Goal: Task Accomplishment & Management: Manage account settings

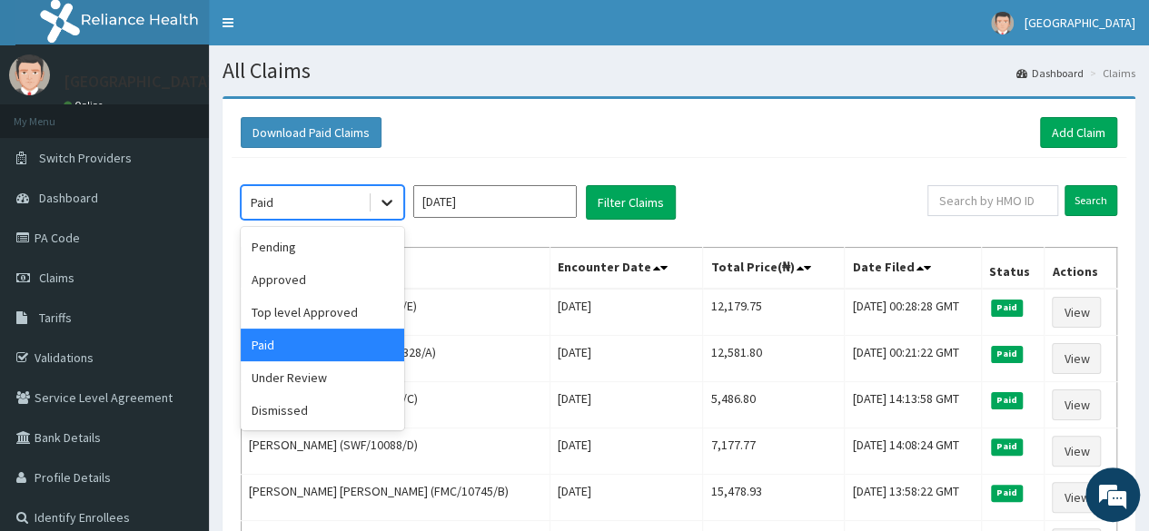
click at [386, 199] on icon at bounding box center [387, 203] width 18 height 18
click at [337, 314] on div "Top level Approved" at bounding box center [323, 312] width 164 height 33
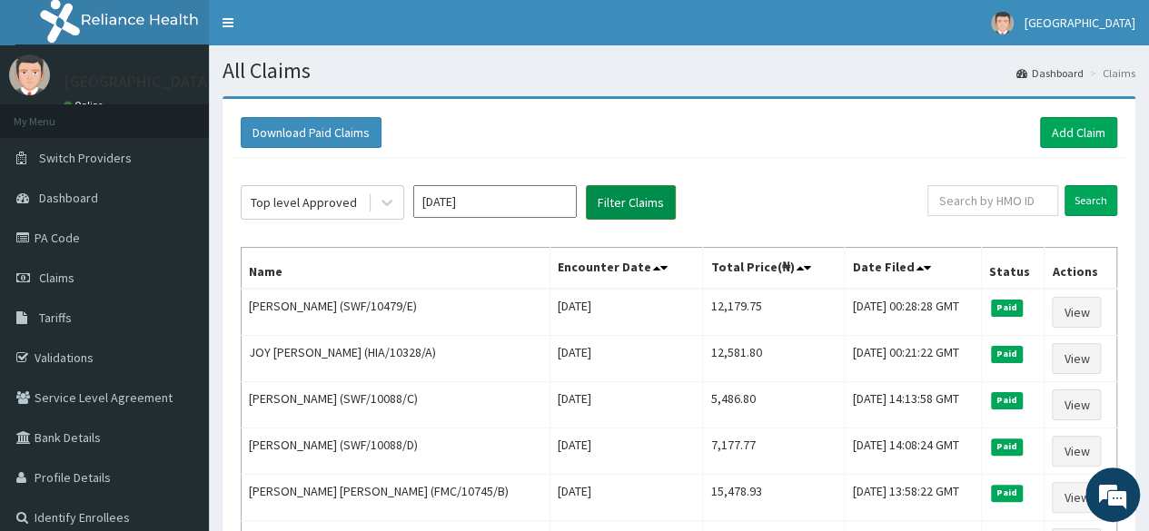
click at [632, 204] on button "Filter Claims" at bounding box center [631, 202] width 90 height 35
click at [632, 201] on button "Filter Claims" at bounding box center [631, 202] width 90 height 35
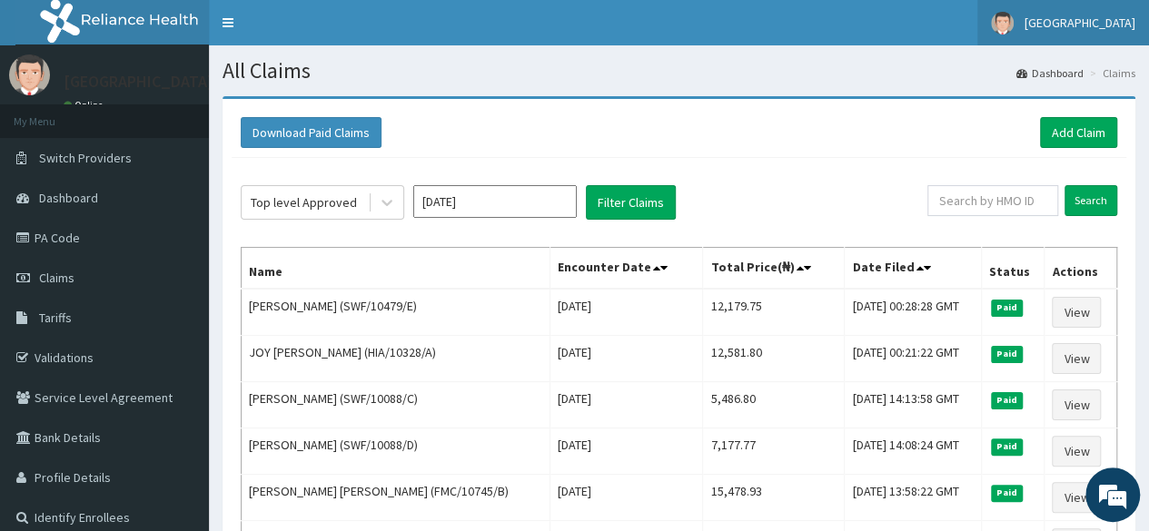
click at [1063, 16] on span "[GEOGRAPHIC_DATA]" at bounding box center [1080, 23] width 111 height 16
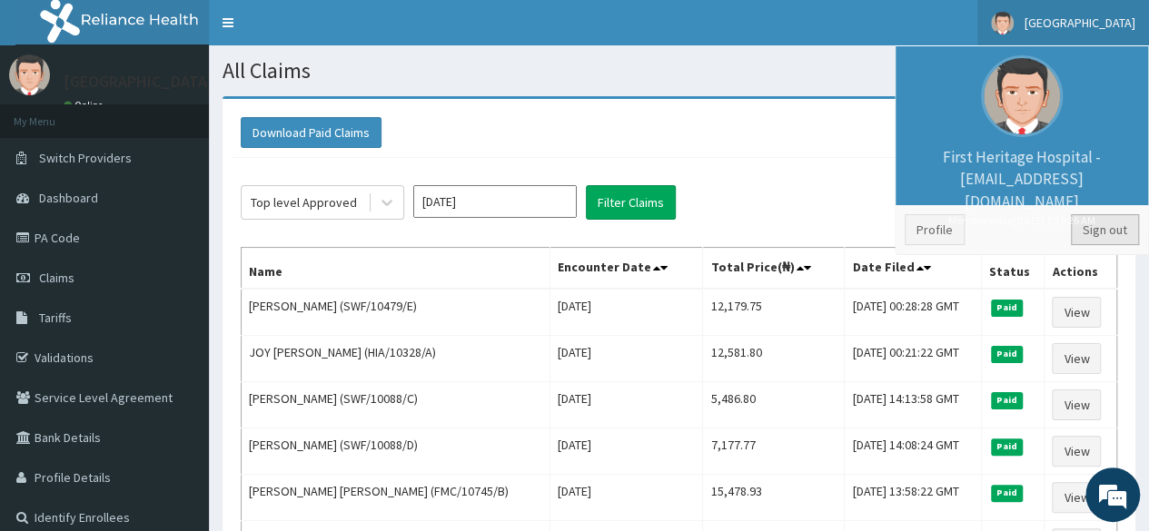
click at [1109, 227] on link "Sign out" at bounding box center [1105, 229] width 68 height 31
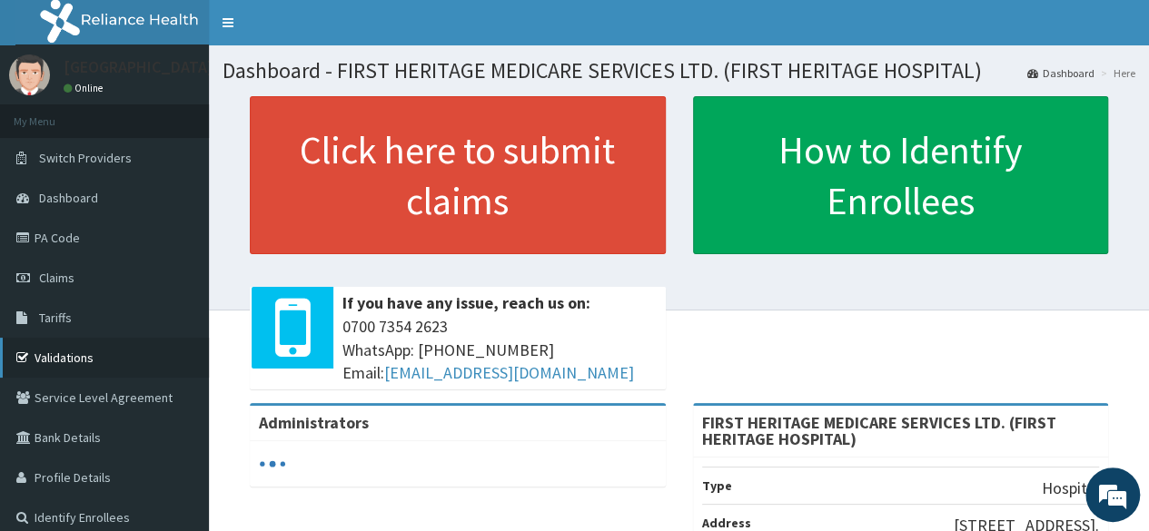
click at [56, 354] on link "Validations" at bounding box center [104, 358] width 209 height 40
